Goal: Task Accomplishment & Management: Manage account settings

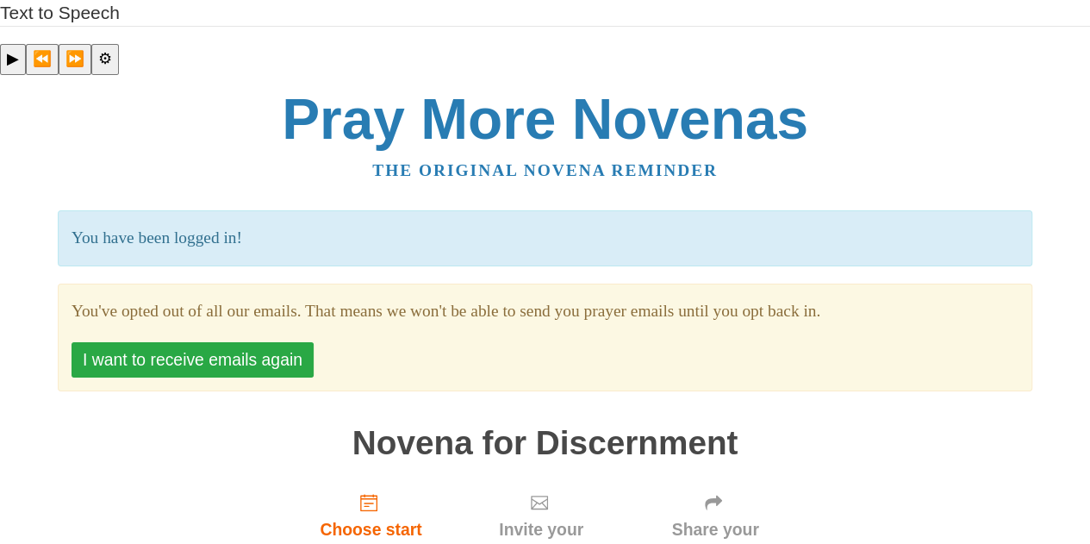
click at [283, 342] on button "I want to receive emails again" at bounding box center [193, 359] width 242 height 35
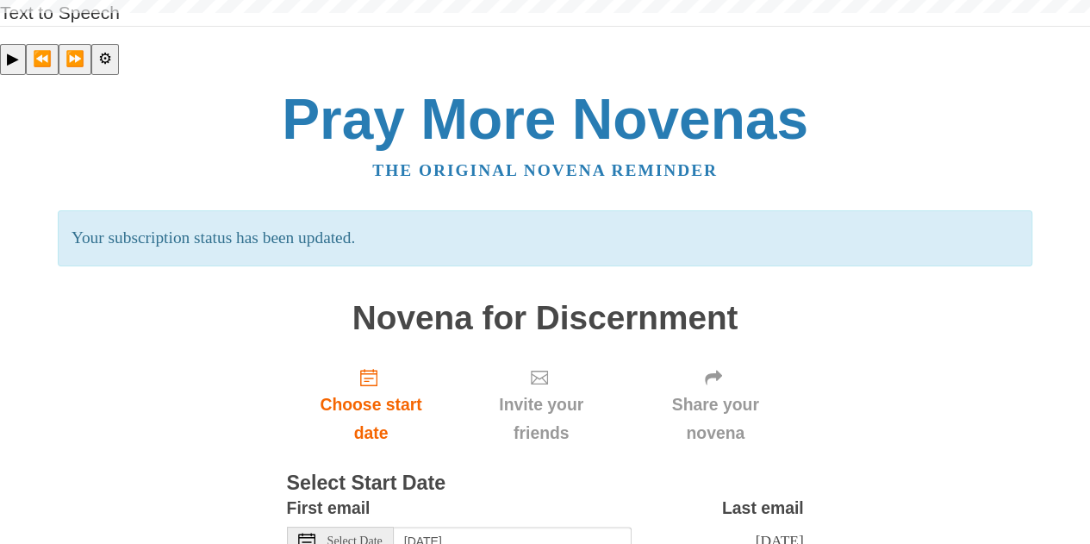
scroll to position [52, 0]
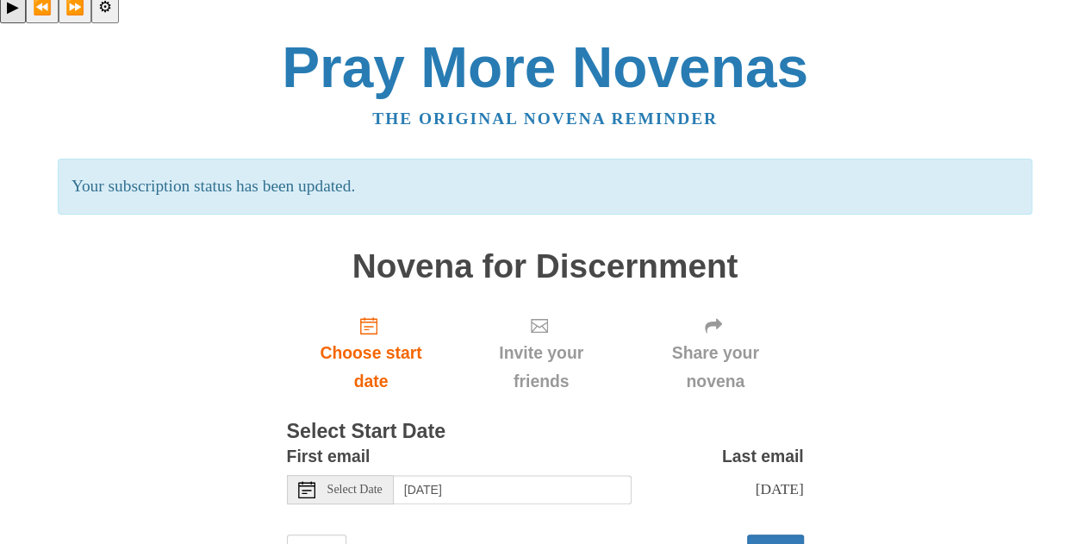
click at [383, 484] on span "Select Date" at bounding box center [355, 490] width 55 height 12
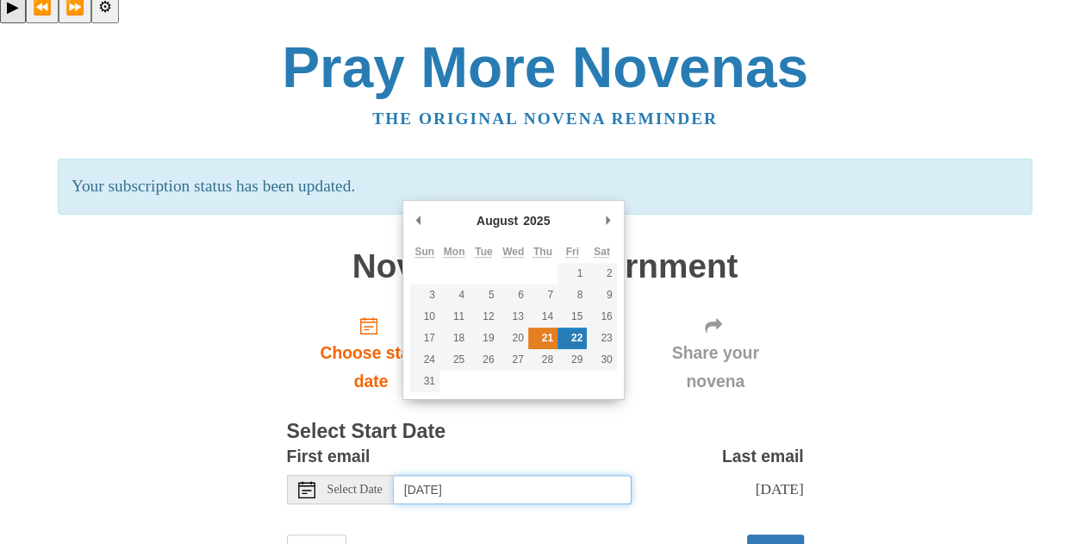
type input "Thursday, August 21st"
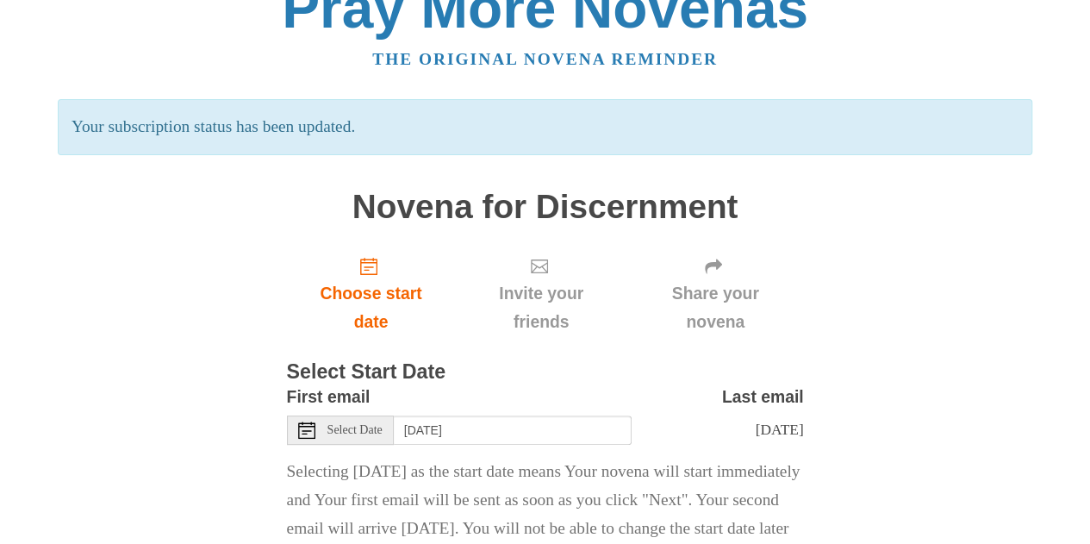
scroll to position [165, 0]
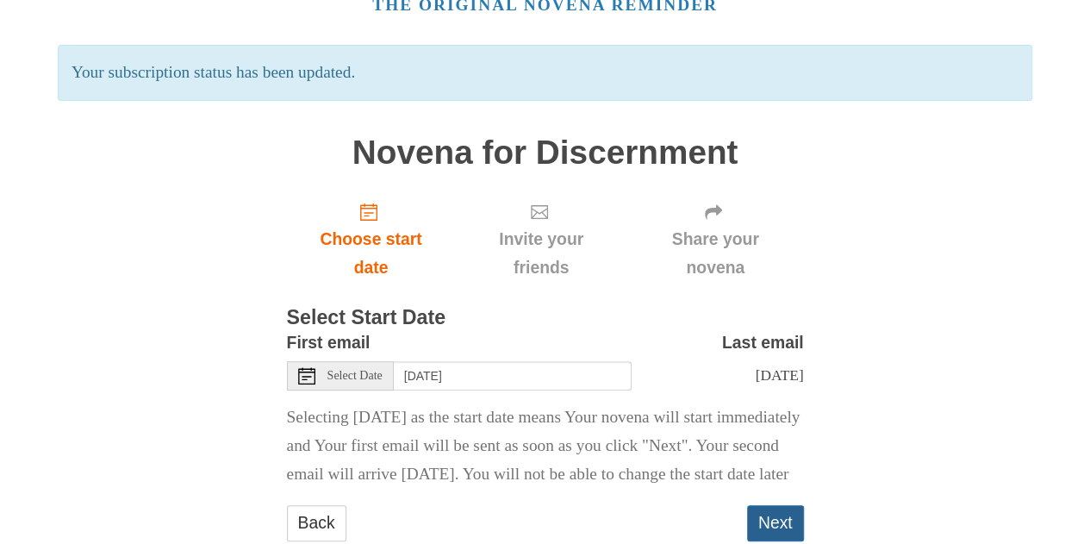
click at [750, 505] on button "Next" at bounding box center [775, 522] width 57 height 35
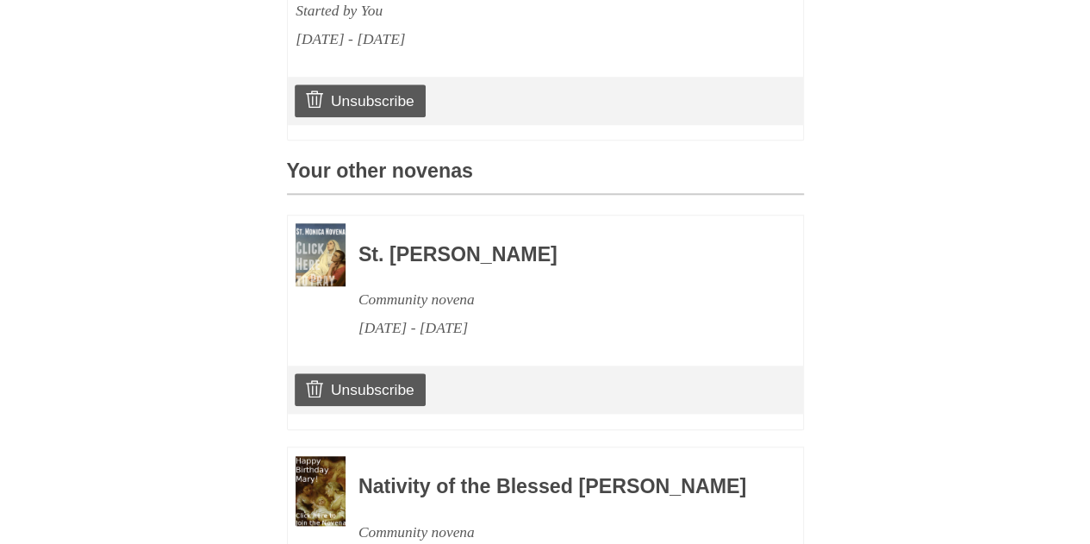
scroll to position [685, 0]
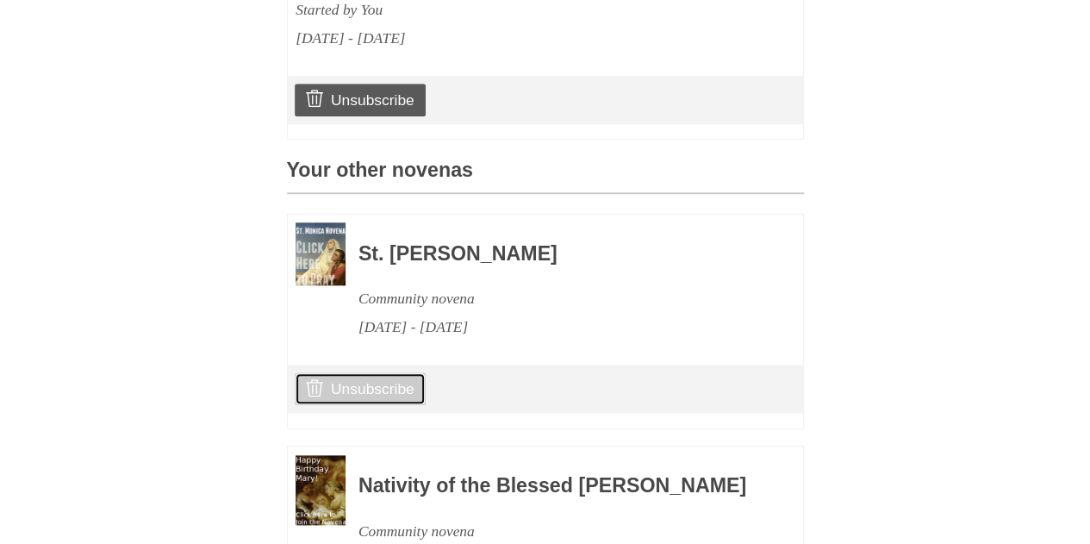
click at [361, 372] on link "Unsubscribe" at bounding box center [360, 388] width 130 height 33
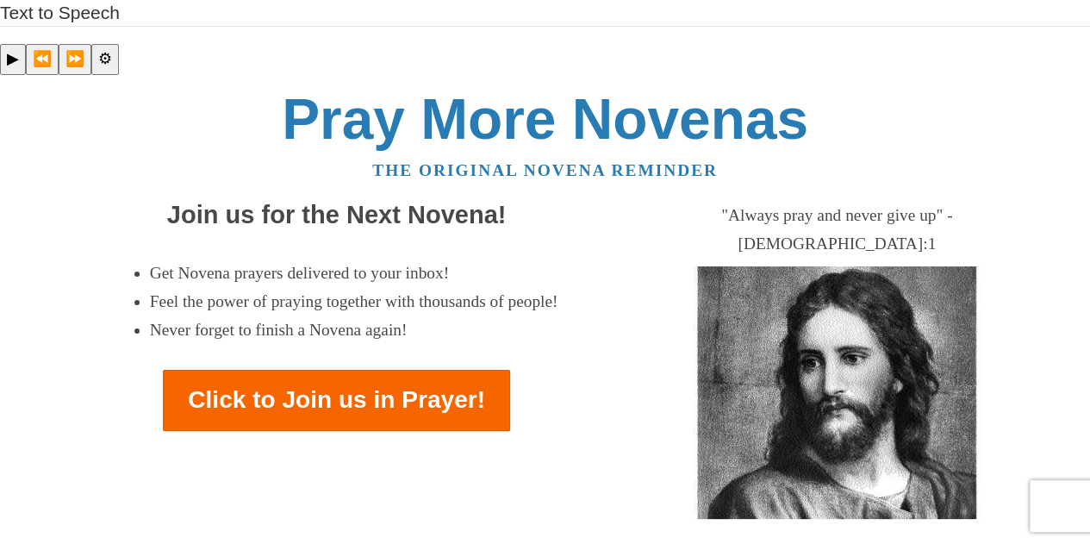
scroll to position [328, 0]
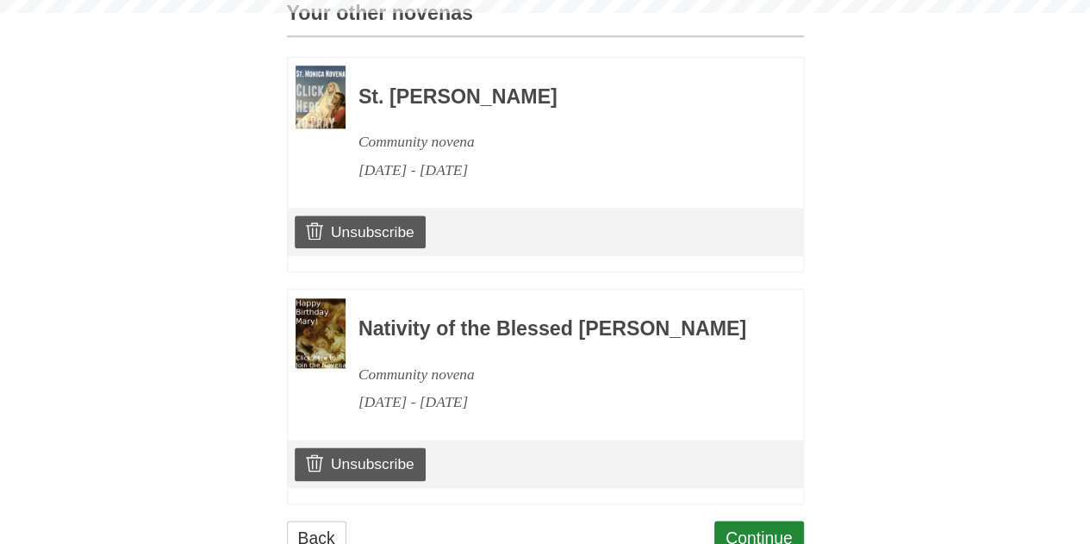
scroll to position [875, 0]
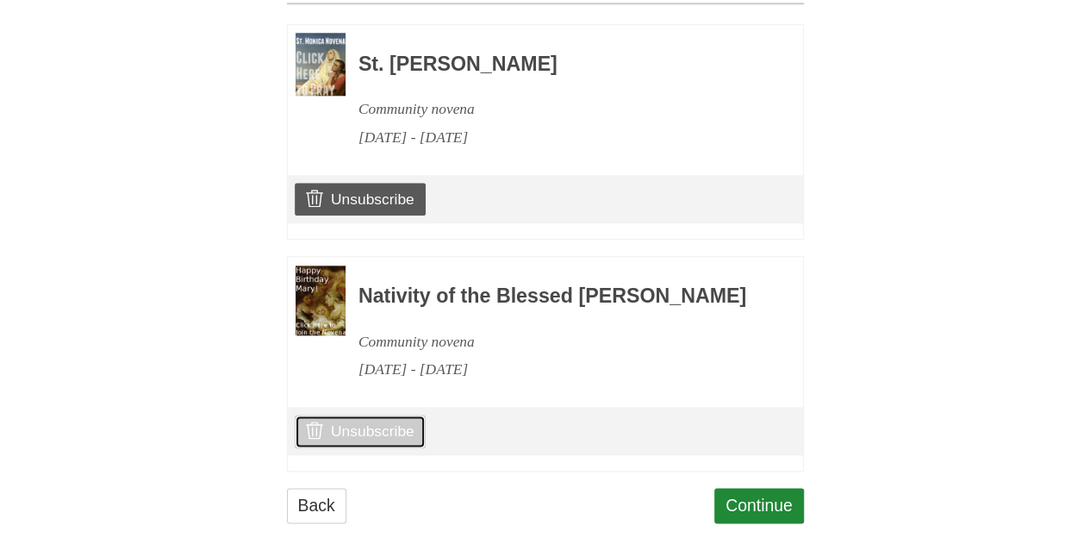
click at [398, 415] on link "Unsubscribe" at bounding box center [360, 431] width 130 height 33
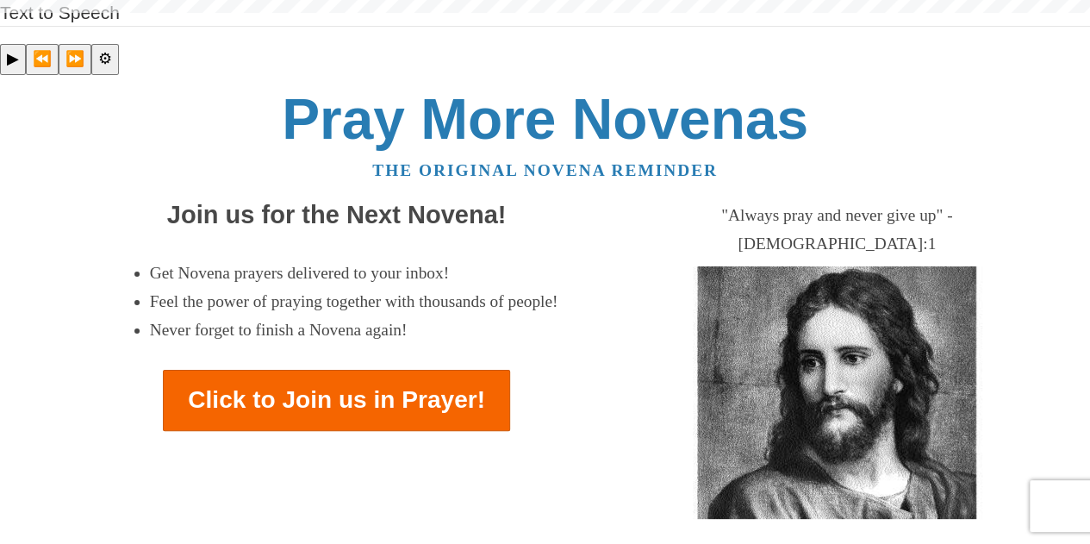
scroll to position [301, 0]
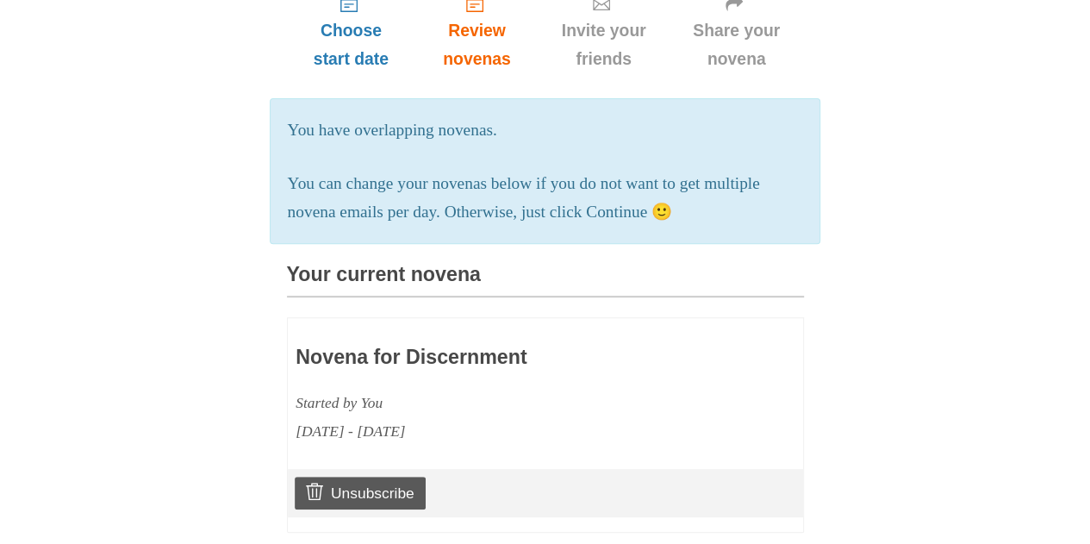
scroll to position [266, 0]
